Goal: Task Accomplishment & Management: Use online tool/utility

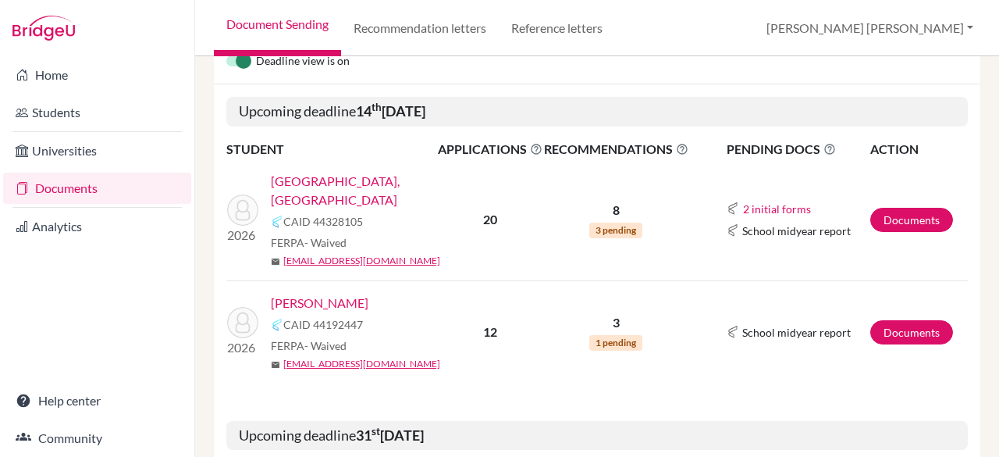
scroll to position [239, 0]
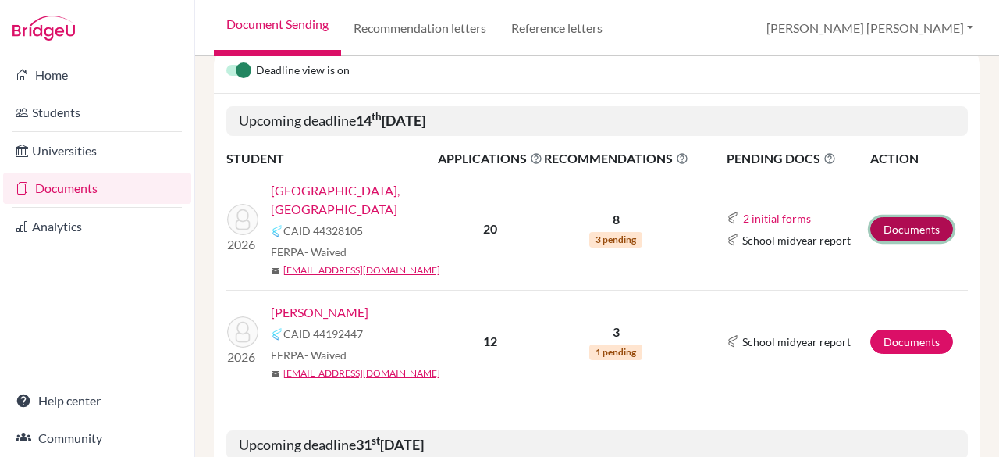
click at [897, 217] on link "Documents" at bounding box center [912, 229] width 83 height 24
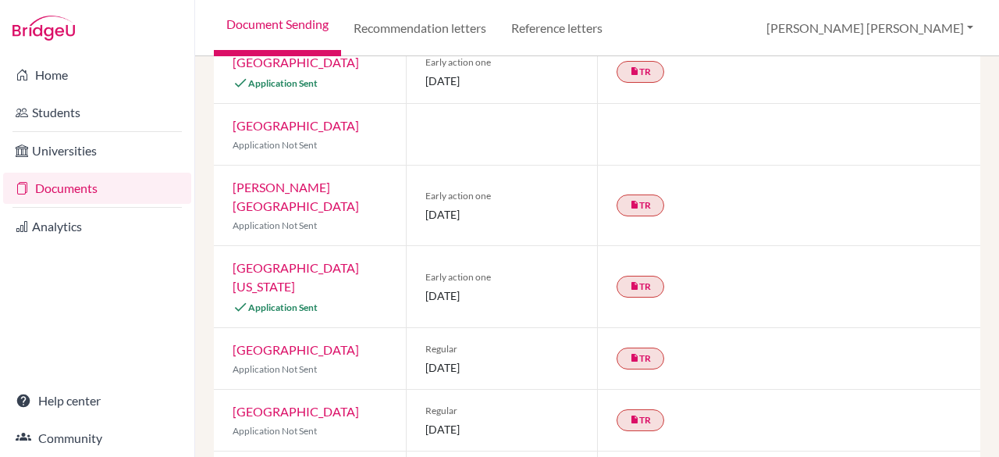
scroll to position [11, 0]
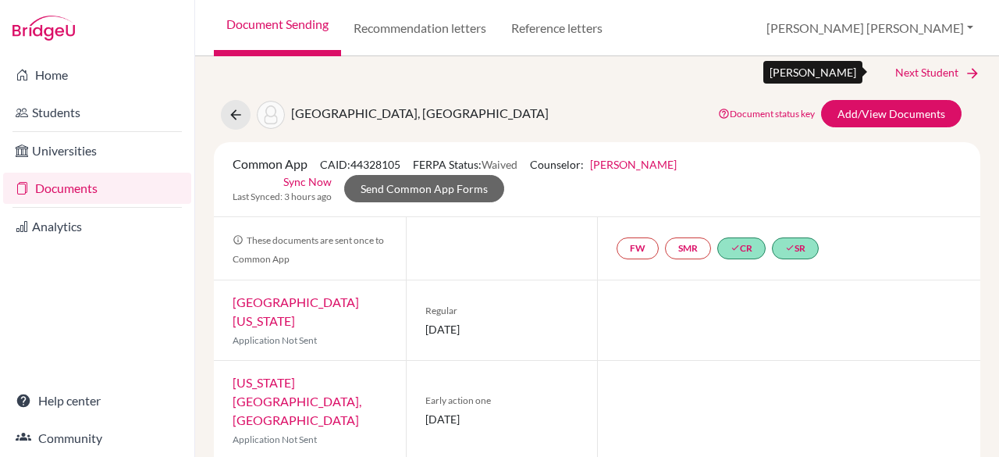
click at [906, 69] on link "Next Student" at bounding box center [937, 72] width 85 height 17
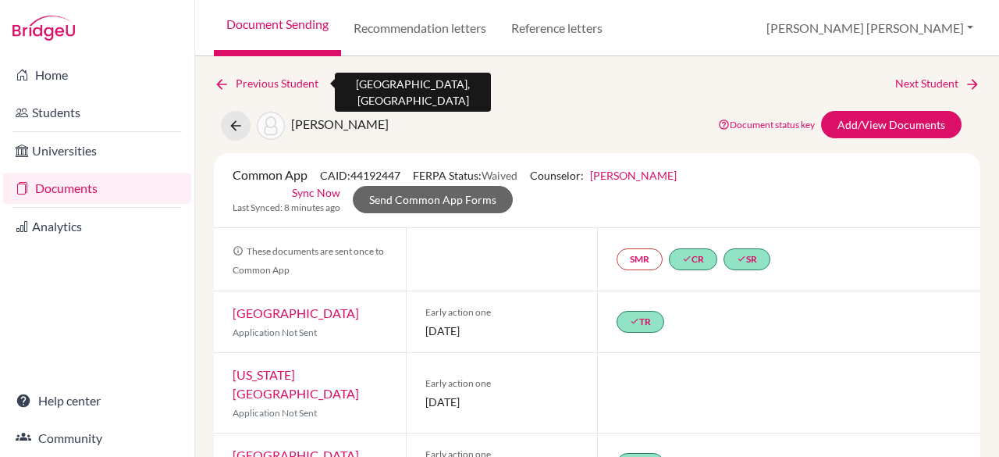
click at [226, 85] on icon at bounding box center [222, 85] width 16 height 16
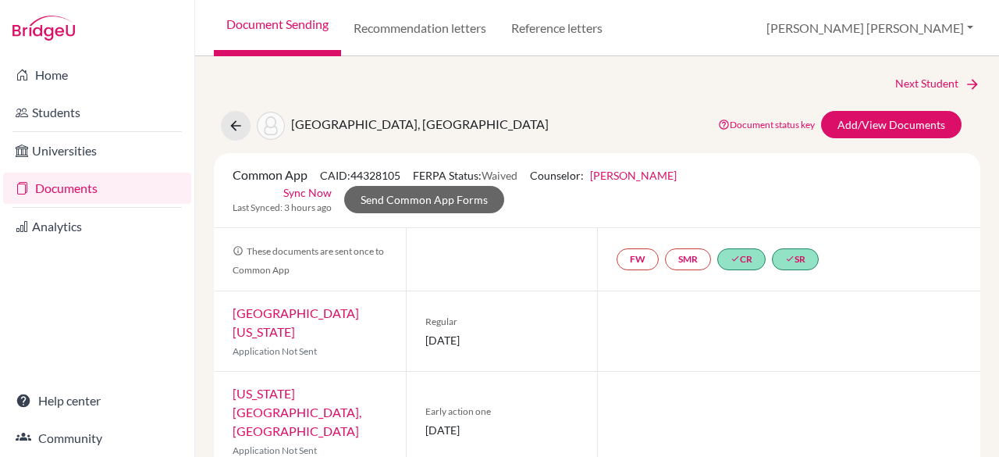
click at [301, 193] on link "Sync Now" at bounding box center [307, 192] width 48 height 16
